Goal: Task Accomplishment & Management: Complete application form

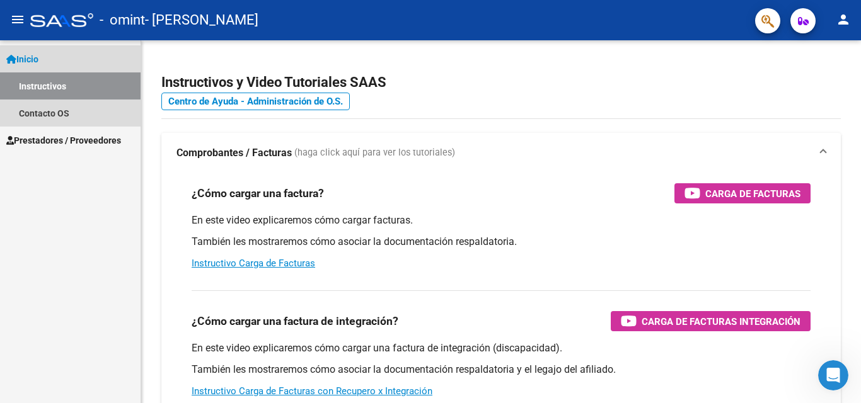
click at [37, 55] on span "Inicio" at bounding box center [22, 59] width 32 height 14
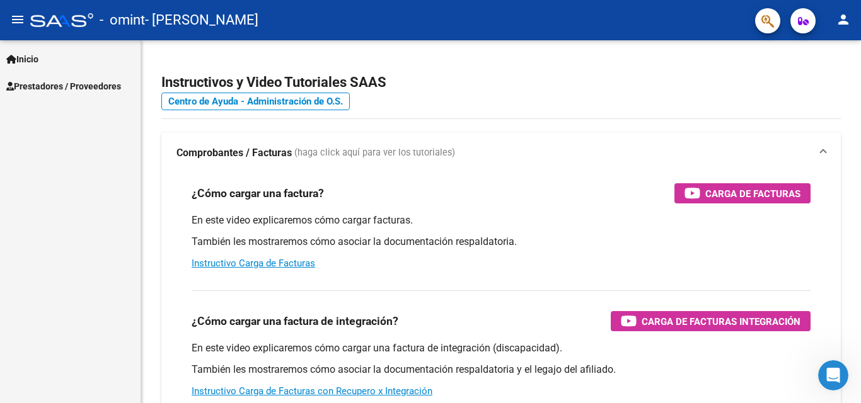
click at [42, 78] on link "Prestadores / Proveedores" at bounding box center [70, 85] width 141 height 27
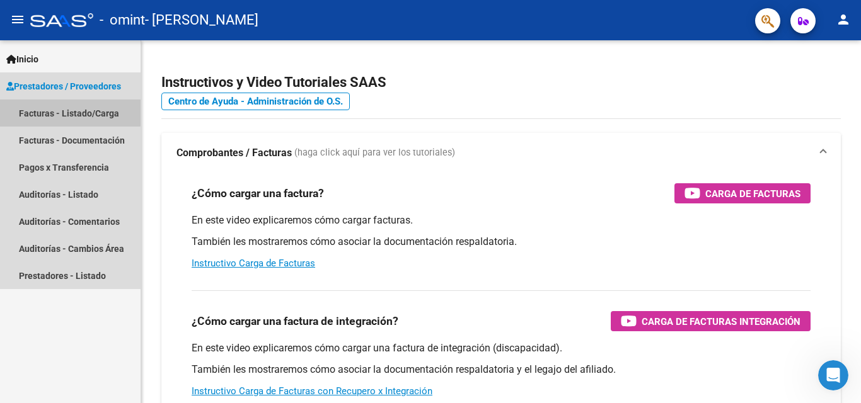
click at [68, 112] on link "Facturas - Listado/Carga" at bounding box center [70, 113] width 141 height 27
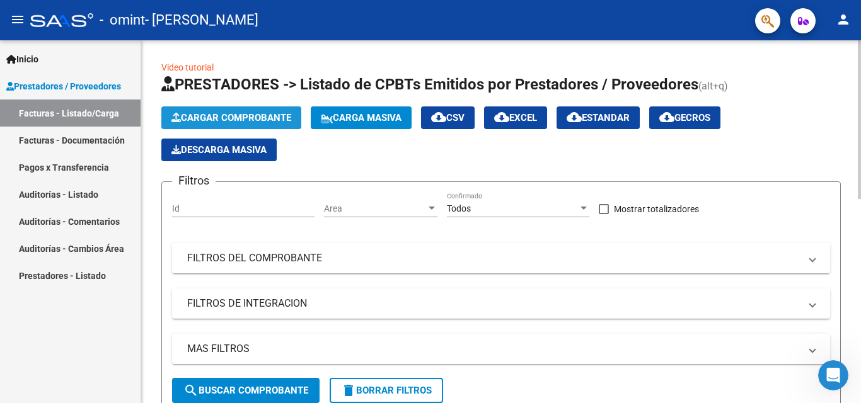
click at [208, 115] on span "Cargar Comprobante" at bounding box center [231, 117] width 120 height 11
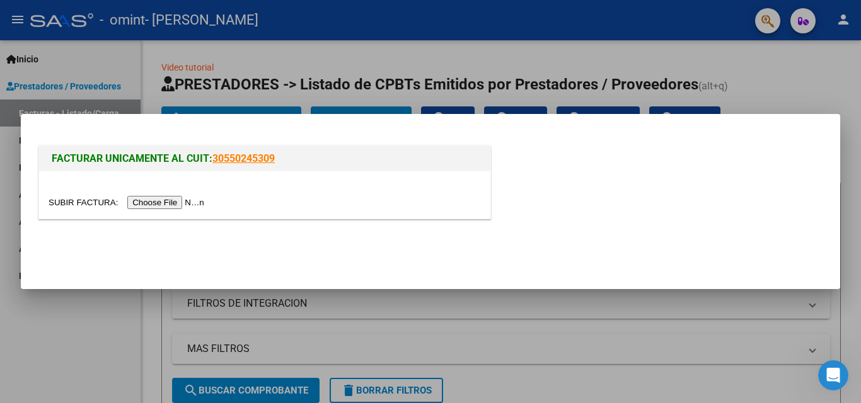
click at [151, 199] on input "file" at bounding box center [128, 202] width 159 height 13
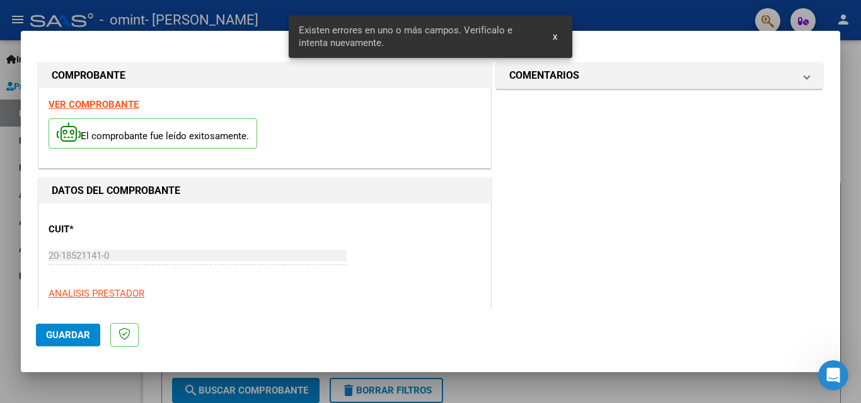
scroll to position [284, 0]
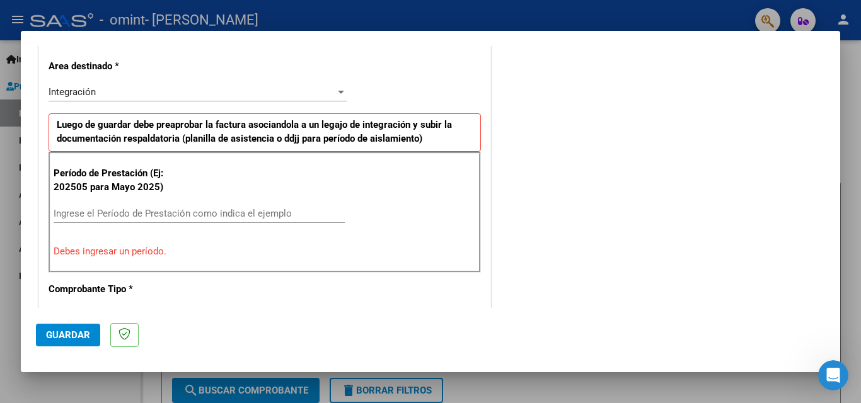
click at [121, 214] on input "Ingrese el Período de Prestación como indica el ejemplo" at bounding box center [199, 213] width 291 height 11
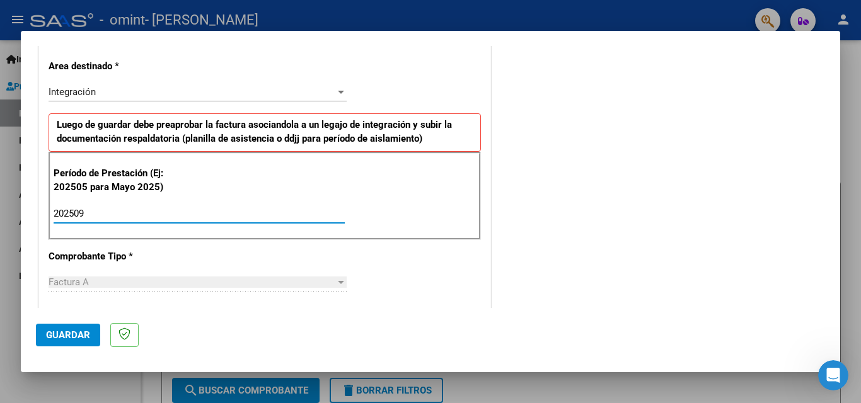
type input "202509"
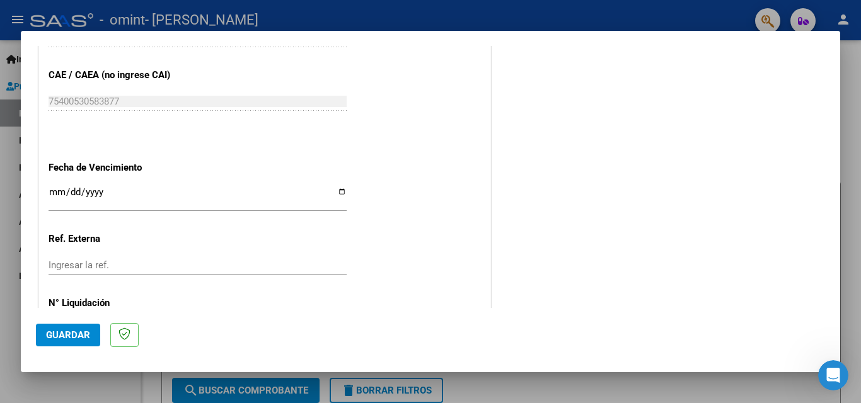
scroll to position [801, 0]
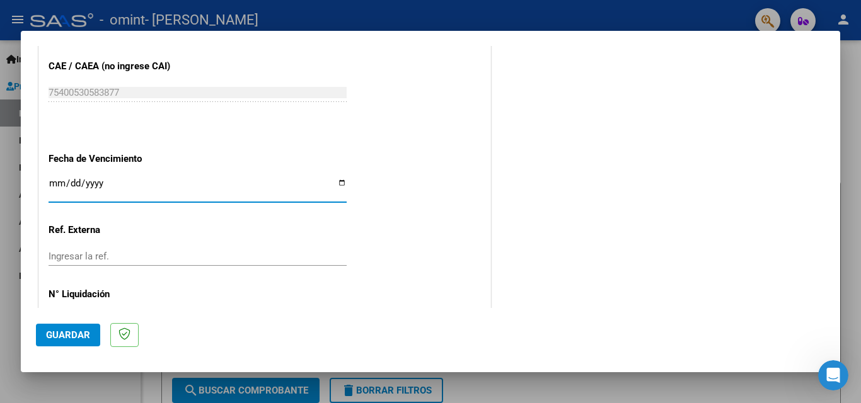
click at [335, 184] on input "Ingresar la fecha" at bounding box center [198, 188] width 298 height 20
type input "[DATE]"
click at [76, 333] on span "Guardar" at bounding box center [68, 335] width 44 height 11
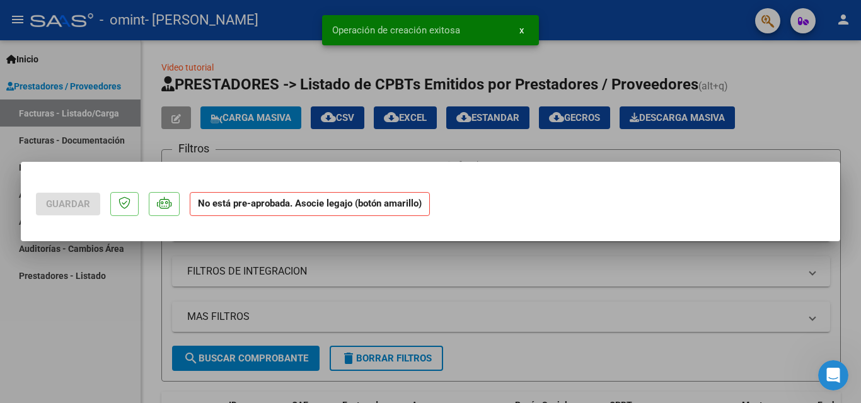
scroll to position [0, 0]
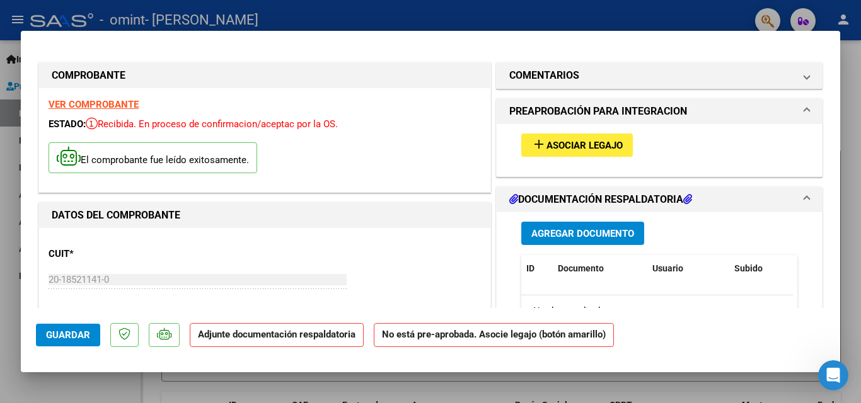
click at [554, 234] on span "Agregar Documento" at bounding box center [582, 233] width 103 height 11
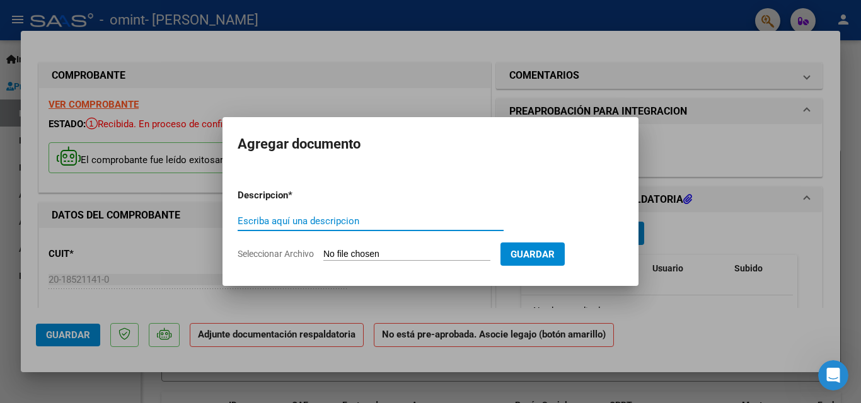
click at [324, 220] on input "Escriba aquí una descripcion" at bounding box center [371, 221] width 266 height 11
type input "PLANILLA [PERSON_NAME] - IPE - [DATE]"
click at [548, 252] on span "Guardar" at bounding box center [532, 254] width 44 height 11
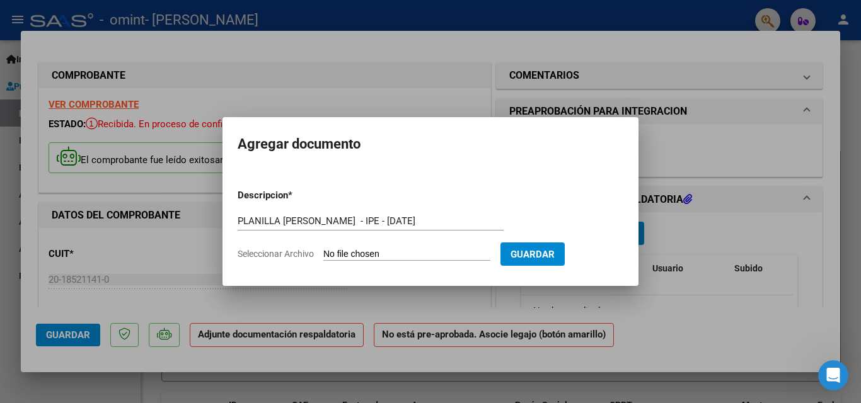
click at [394, 252] on input "Seleccionar Archivo" at bounding box center [406, 255] width 167 height 12
type input "C:\fakepath\PLANILLA [PERSON_NAME] - [DATE].pdf"
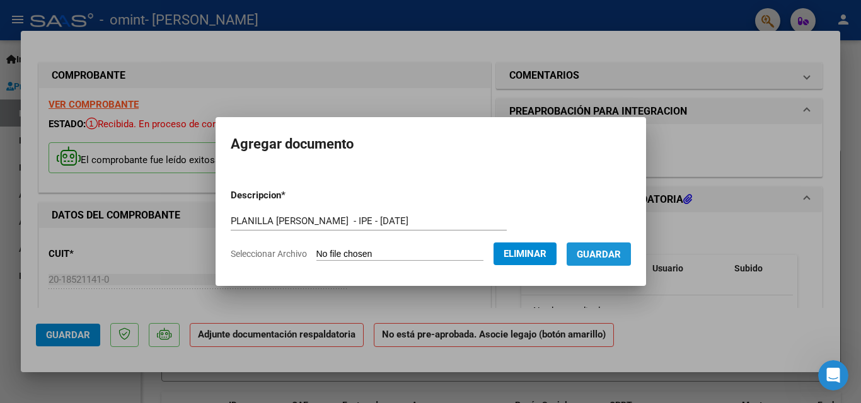
click at [607, 253] on span "Guardar" at bounding box center [599, 254] width 44 height 11
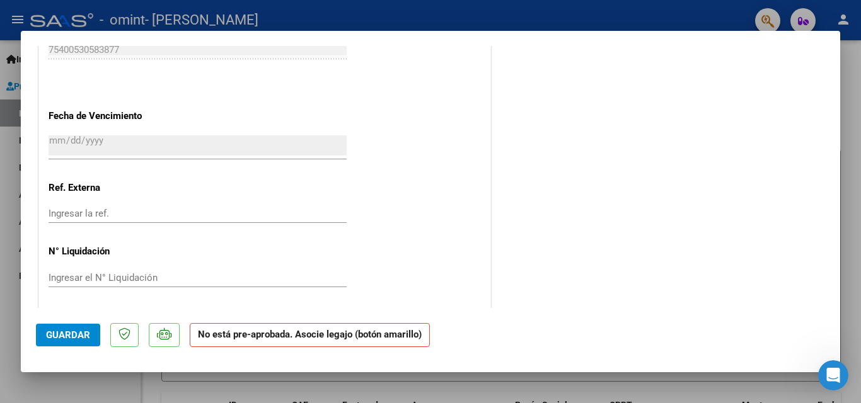
scroll to position [832, 0]
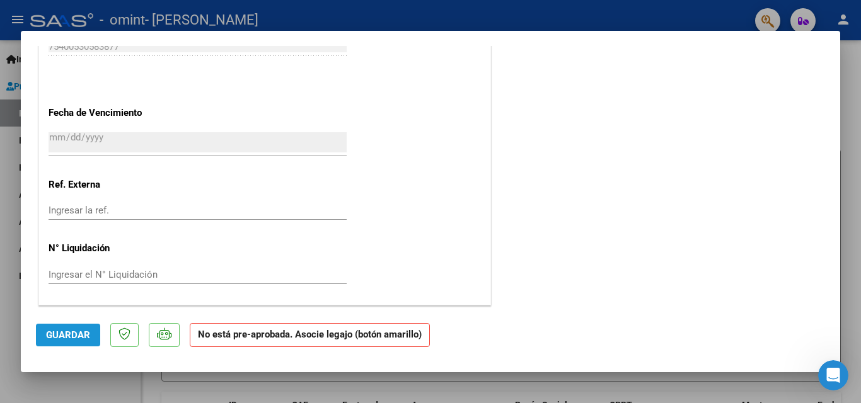
click at [65, 333] on span "Guardar" at bounding box center [68, 335] width 44 height 11
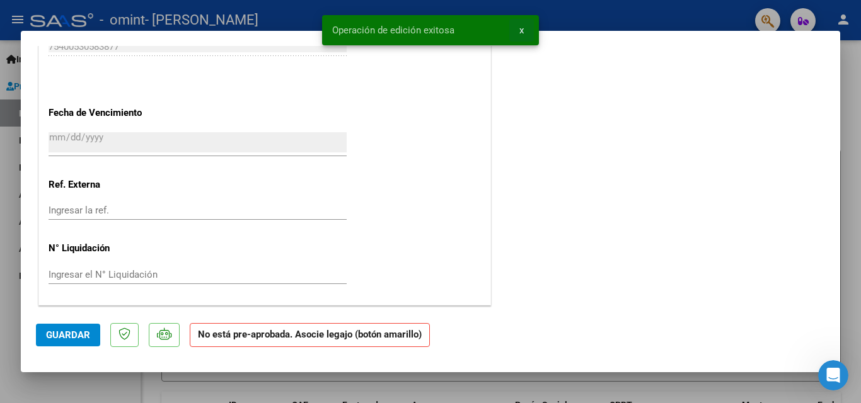
click at [522, 25] on span "x" at bounding box center [521, 30] width 4 height 11
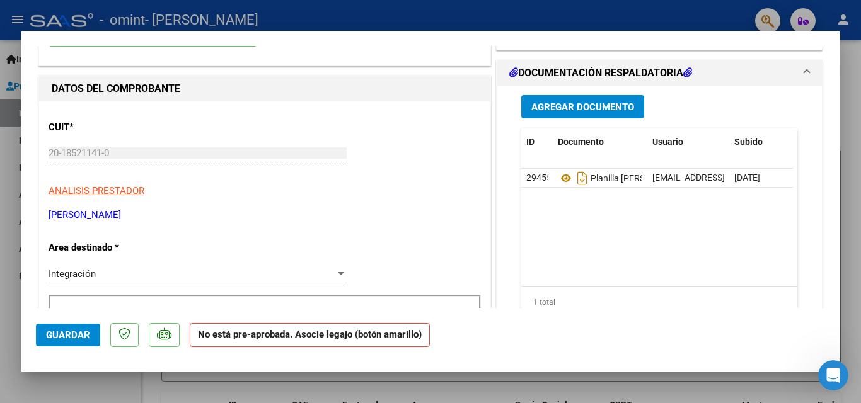
scroll to position [0, 0]
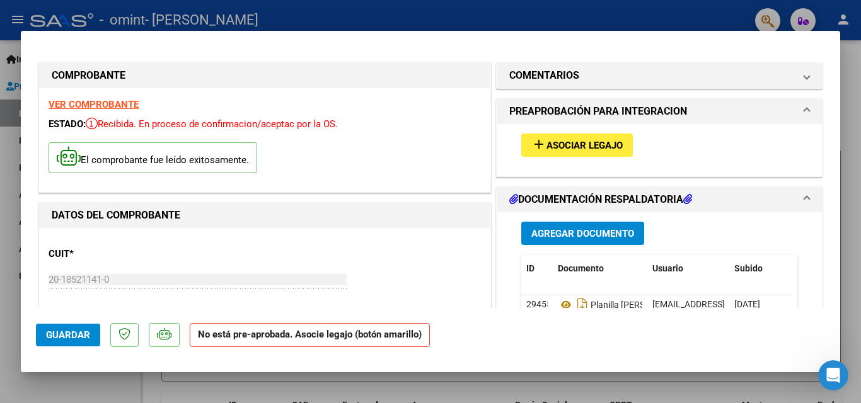
click at [13, 228] on div at bounding box center [430, 201] width 861 height 403
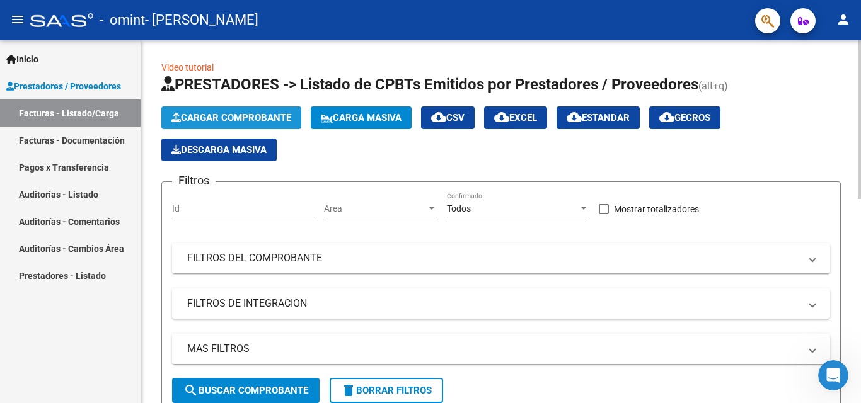
click at [237, 112] on span "Cargar Comprobante" at bounding box center [231, 117] width 120 height 11
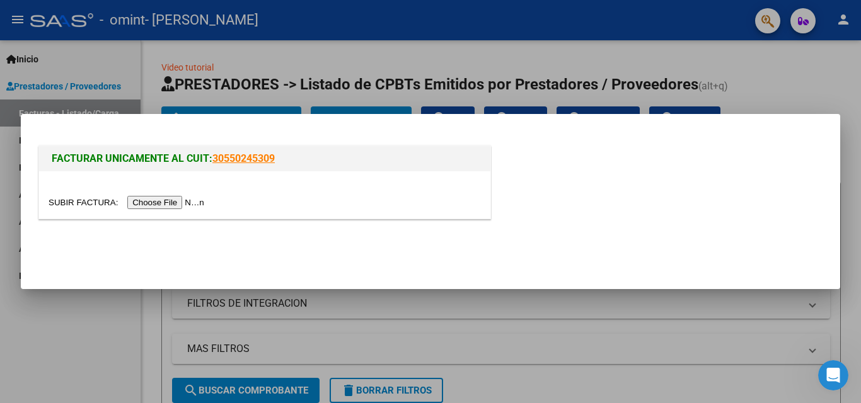
click at [149, 204] on input "file" at bounding box center [128, 202] width 159 height 13
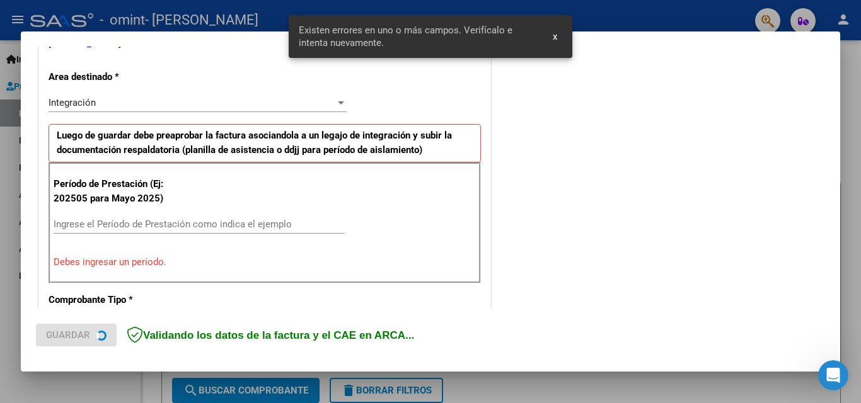
scroll to position [284, 0]
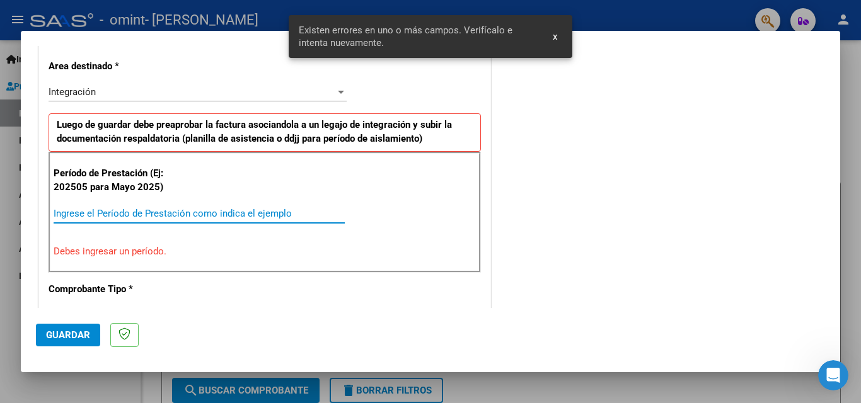
click at [151, 210] on input "Ingrese el Período de Prestación como indica el ejemplo" at bounding box center [199, 213] width 291 height 11
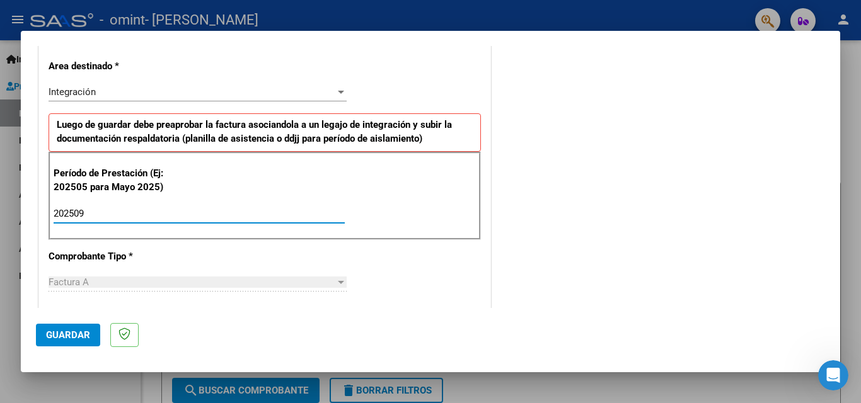
type input "202509"
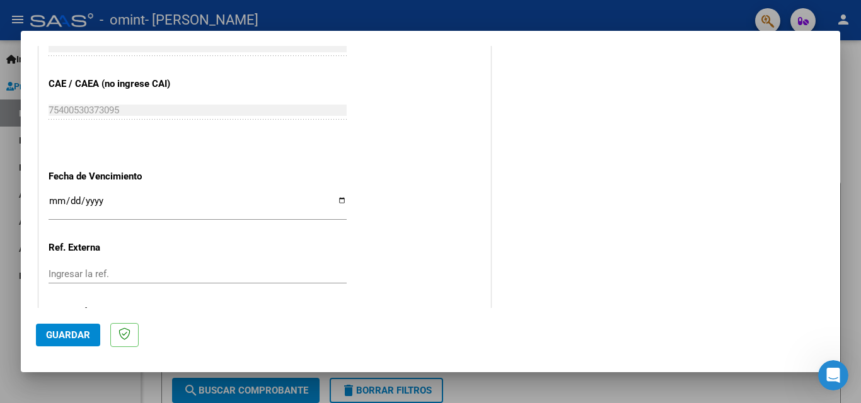
scroll to position [786, 0]
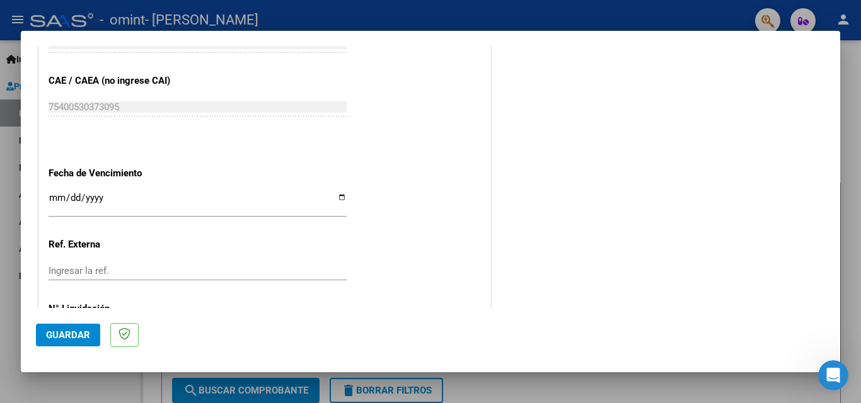
click at [335, 197] on input "Ingresar la fecha" at bounding box center [198, 203] width 298 height 20
type input "[DATE]"
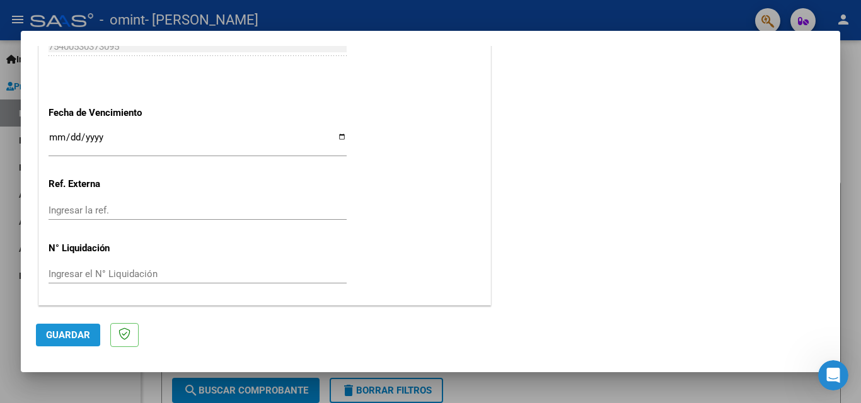
click at [58, 334] on span "Guardar" at bounding box center [68, 335] width 44 height 11
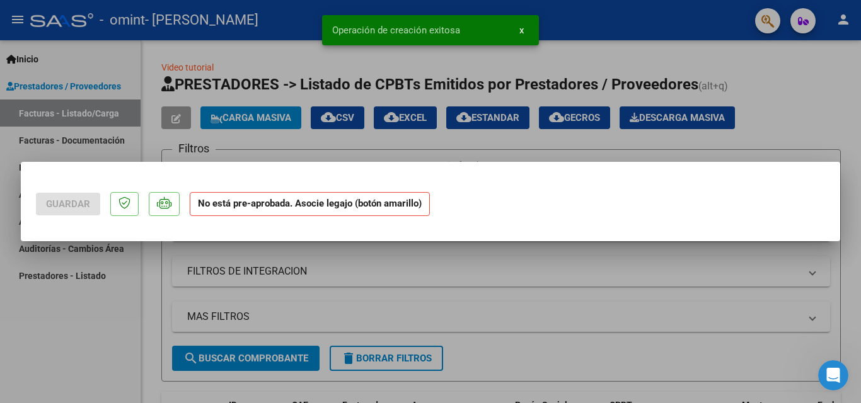
scroll to position [0, 0]
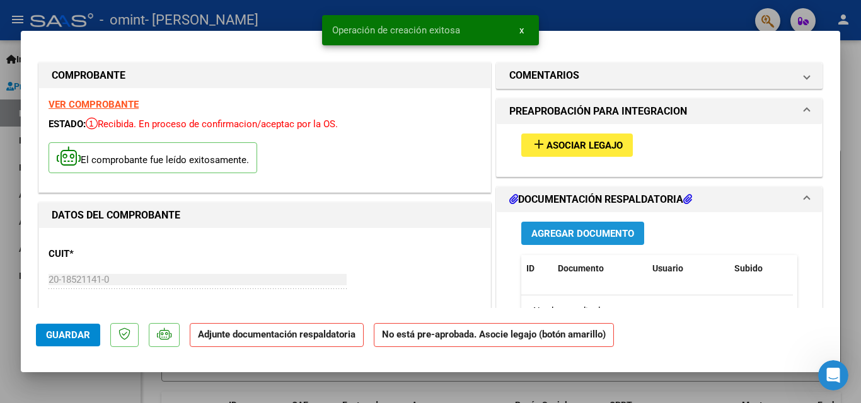
click at [580, 231] on span "Agregar Documento" at bounding box center [582, 233] width 103 height 11
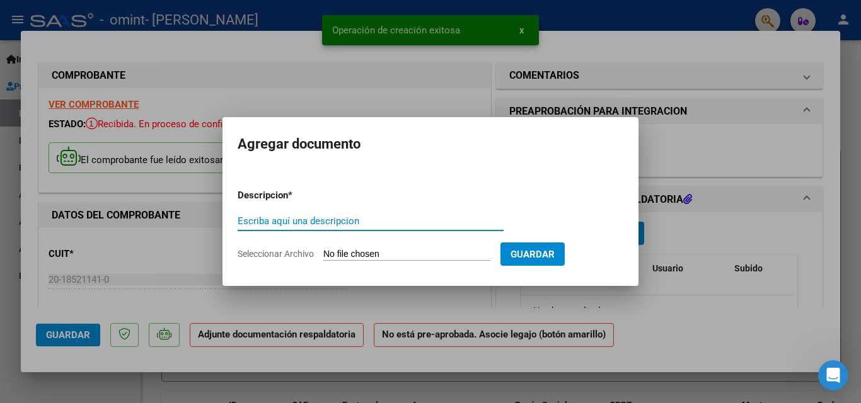
click at [352, 219] on input "Escriba aquí una descripcion" at bounding box center [371, 221] width 266 height 11
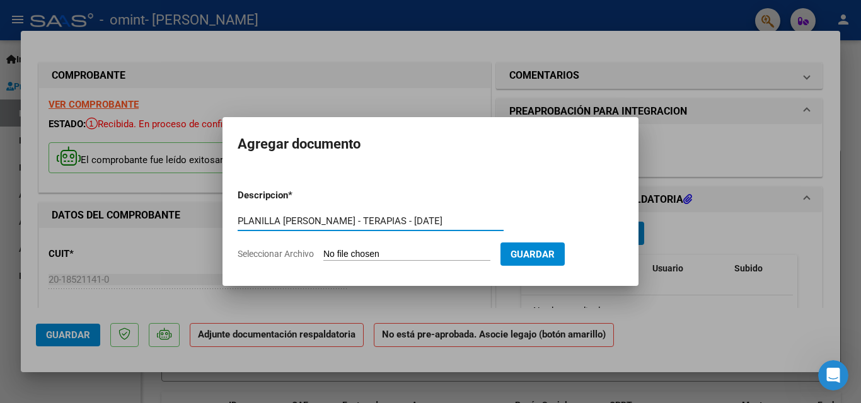
type input "PLANILLA [PERSON_NAME] - TERAPIAS - [DATE]"
click at [347, 256] on input "Seleccionar Archivo" at bounding box center [406, 255] width 167 height 12
type input "C:\fakepath\PLANILLA [PERSON_NAME] PASO A PASO - [DATE].pdf"
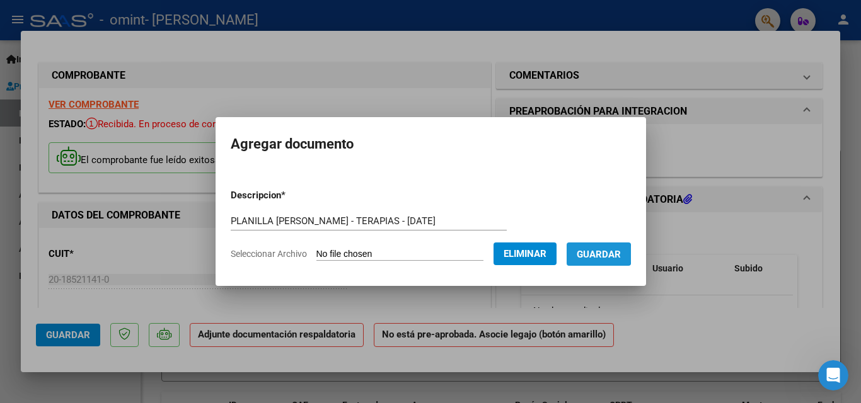
click at [603, 255] on span "Guardar" at bounding box center [599, 254] width 44 height 11
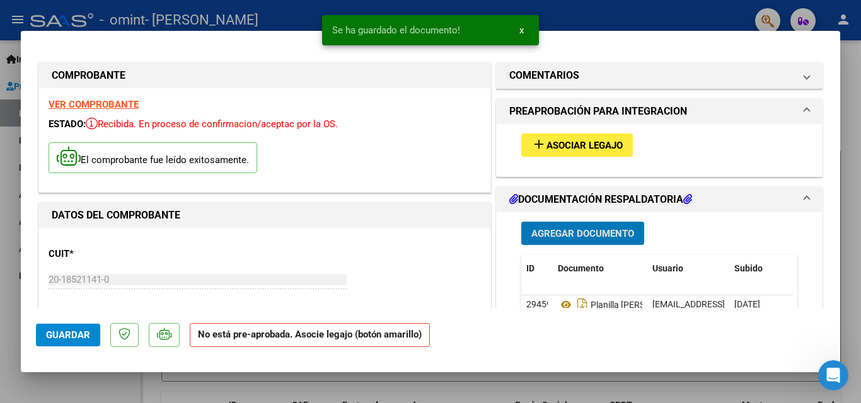
click at [519, 30] on span "x" at bounding box center [521, 30] width 4 height 11
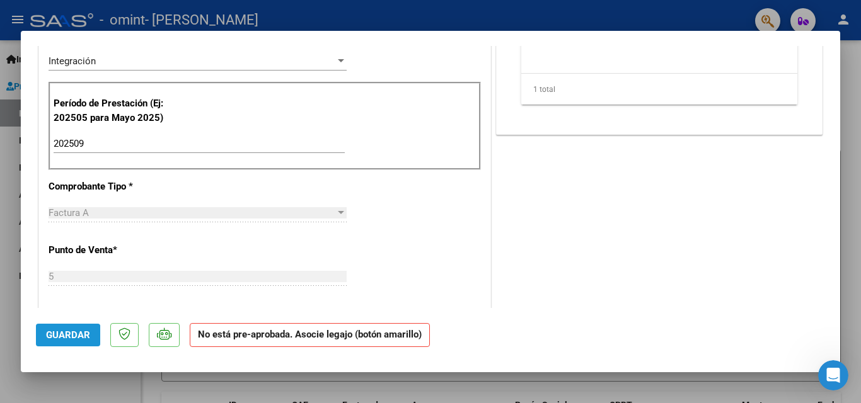
scroll to position [394, 0]
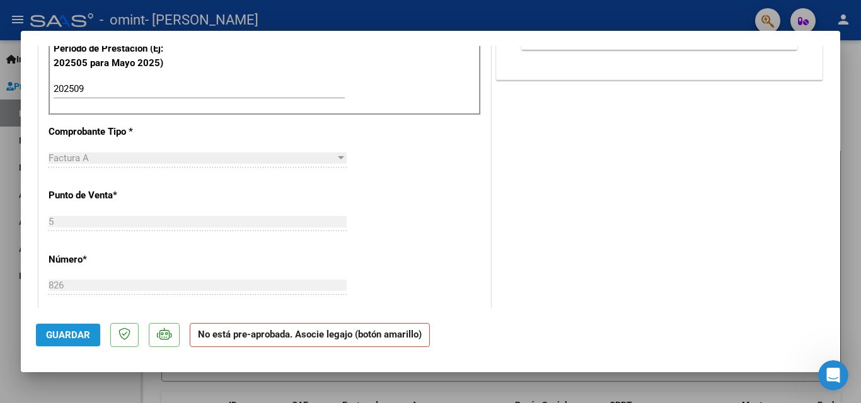
click at [67, 336] on span "Guardar" at bounding box center [68, 335] width 44 height 11
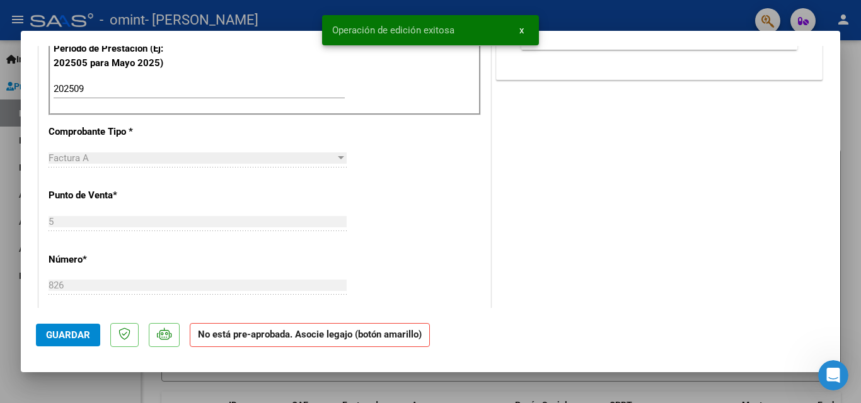
click at [522, 31] on span "x" at bounding box center [521, 30] width 4 height 11
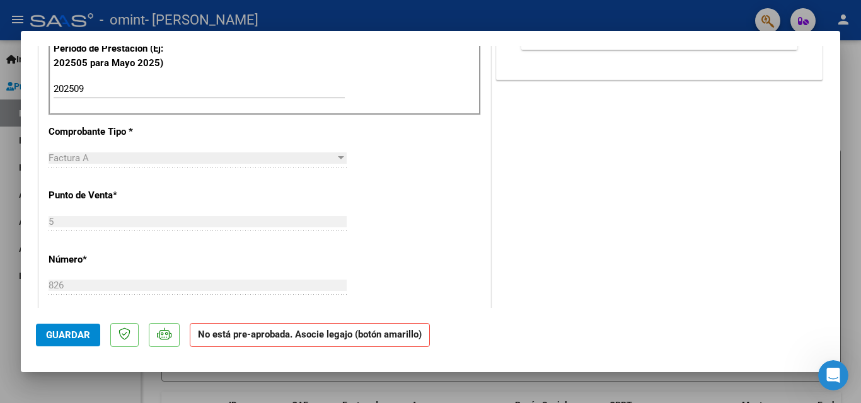
click at [13, 142] on div at bounding box center [430, 201] width 861 height 403
type input "$ 0,00"
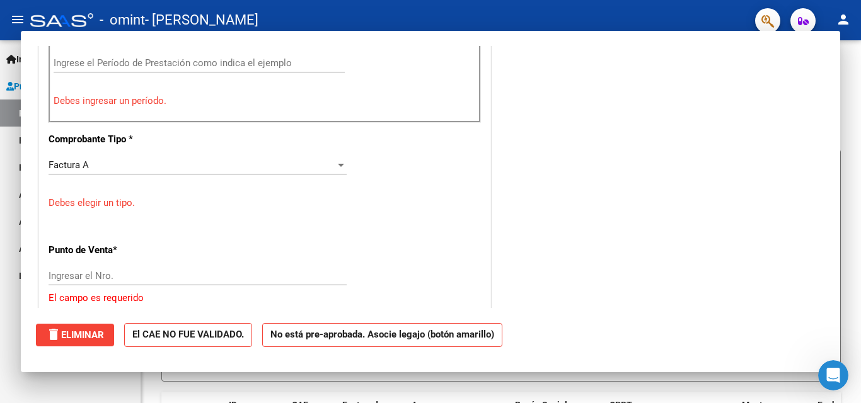
scroll to position [369, 0]
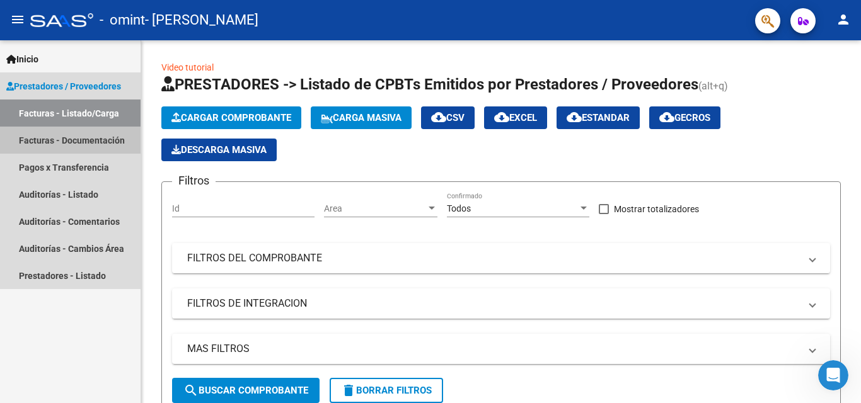
click at [82, 137] on link "Facturas - Documentación" at bounding box center [70, 140] width 141 height 27
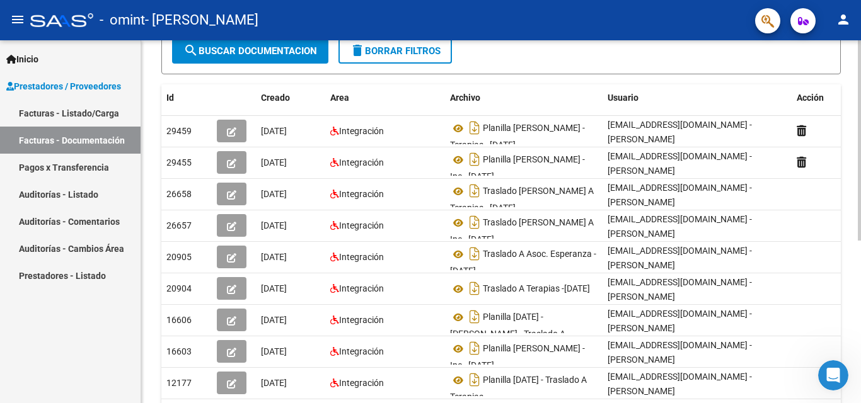
scroll to position [181, 0]
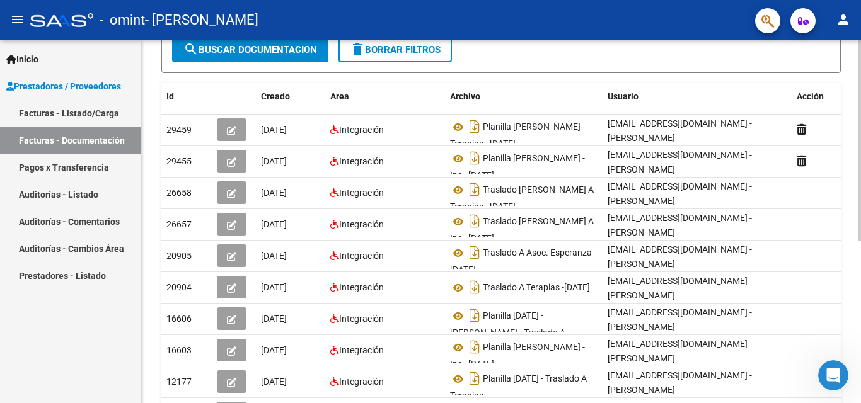
click at [860, 246] on div at bounding box center [859, 244] width 3 height 200
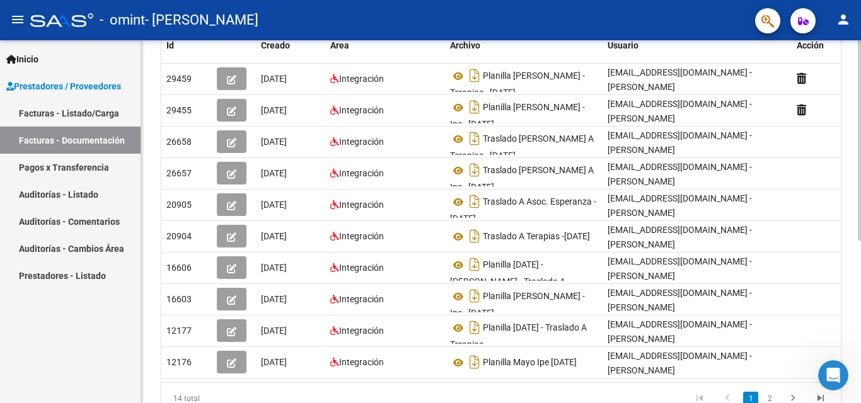
scroll to position [243, 0]
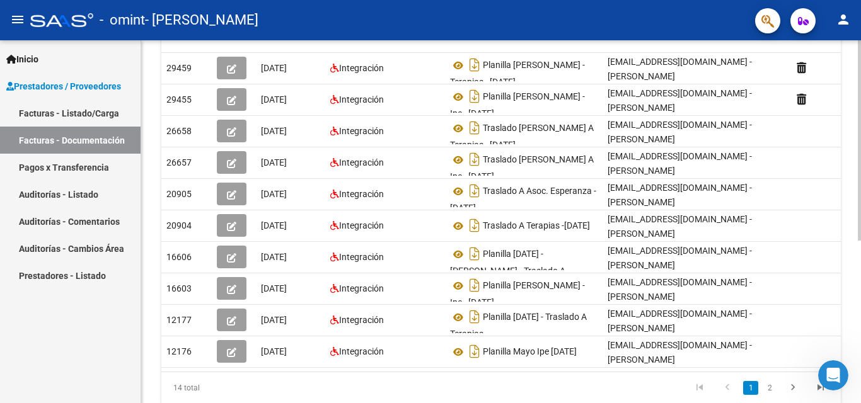
click at [858, 189] on div at bounding box center [859, 280] width 3 height 200
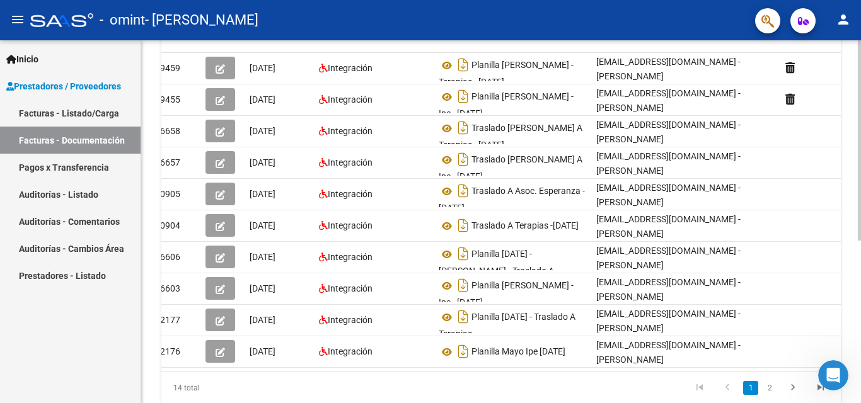
scroll to position [0, 14]
